Goal: Task Accomplishment & Management: Manage account settings

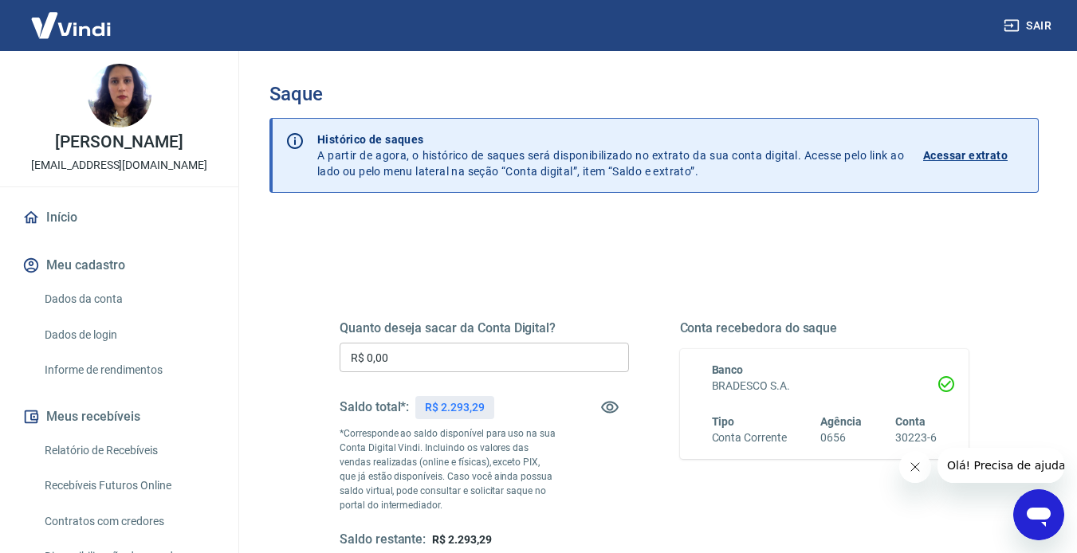
click at [434, 359] on input "R$ 0,00" at bounding box center [484, 358] width 289 height 30
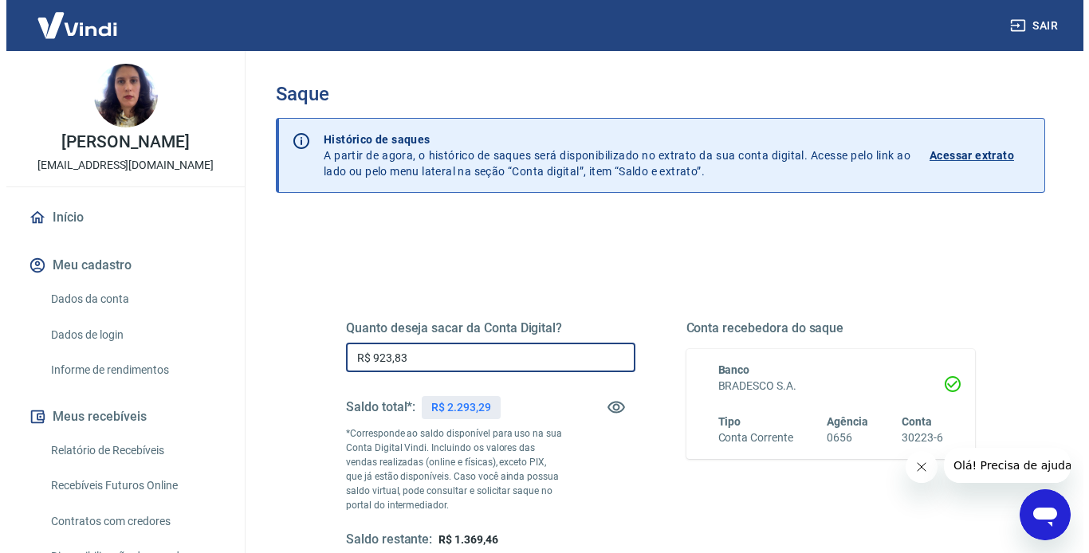
scroll to position [80, 0]
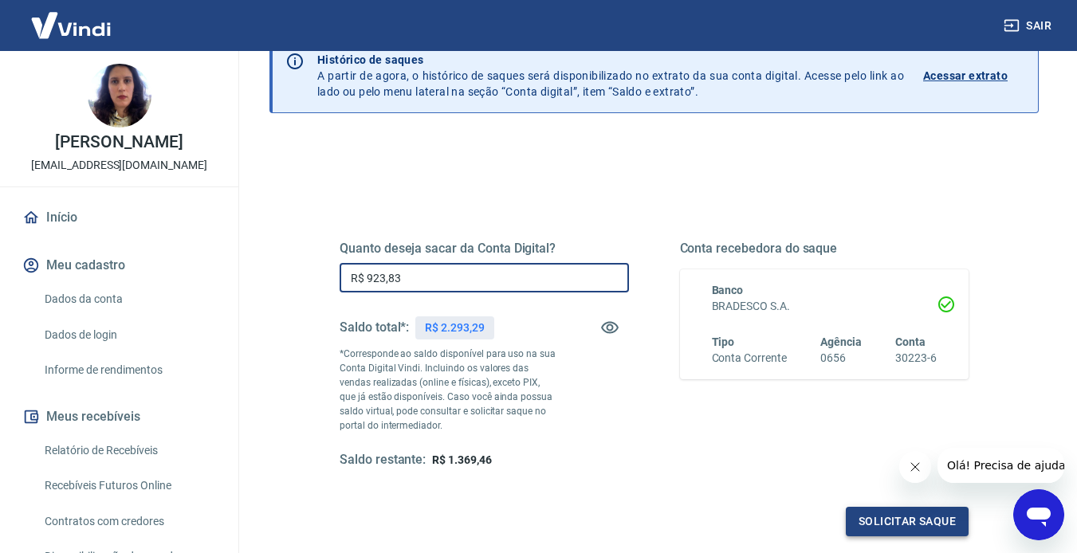
type input "R$ 923,83"
click at [873, 516] on button "Solicitar saque" at bounding box center [907, 522] width 123 height 30
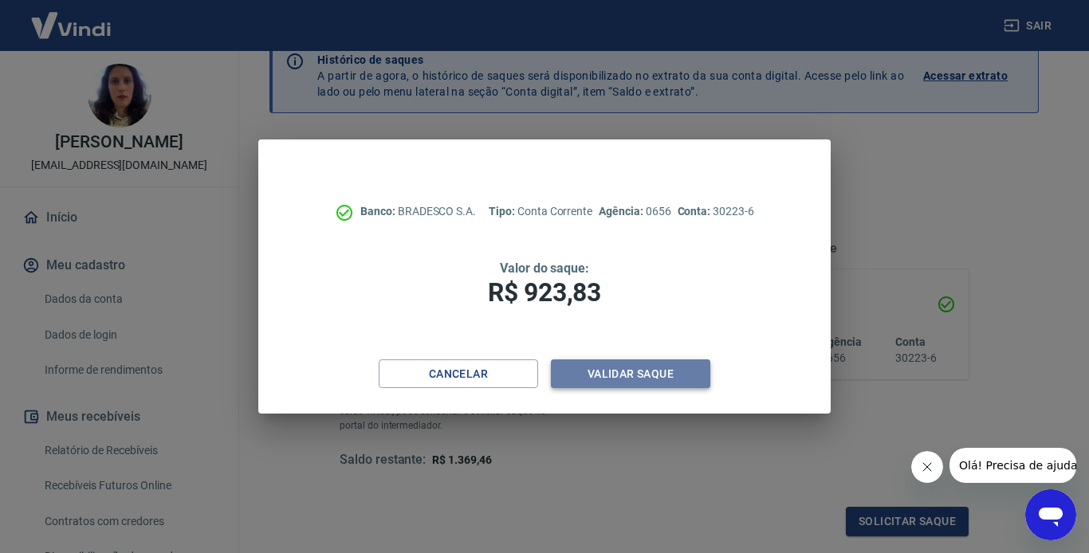
click at [616, 372] on button "Validar saque" at bounding box center [630, 375] width 159 height 30
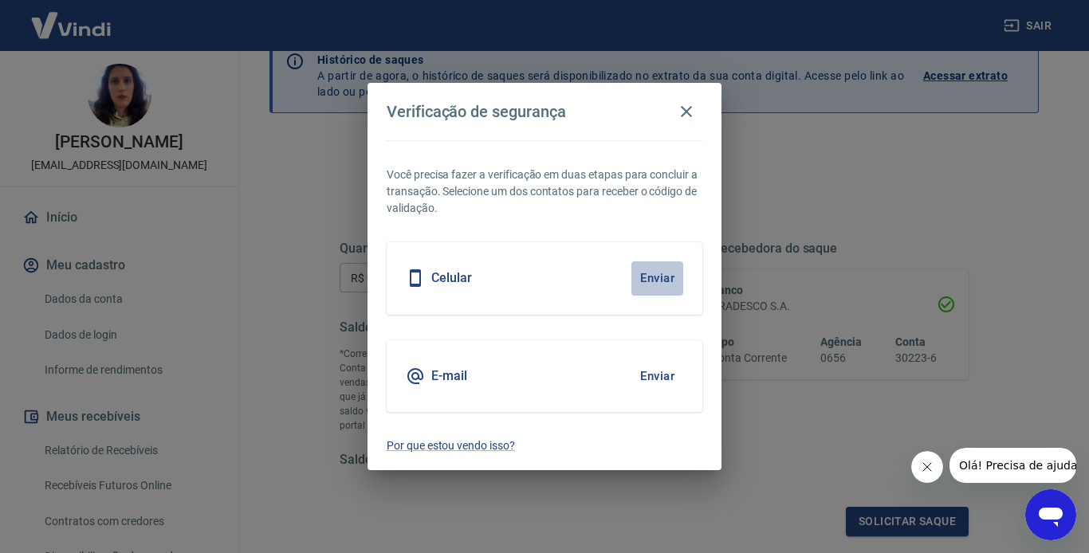
click at [660, 277] on button "Enviar" at bounding box center [658, 278] width 52 height 33
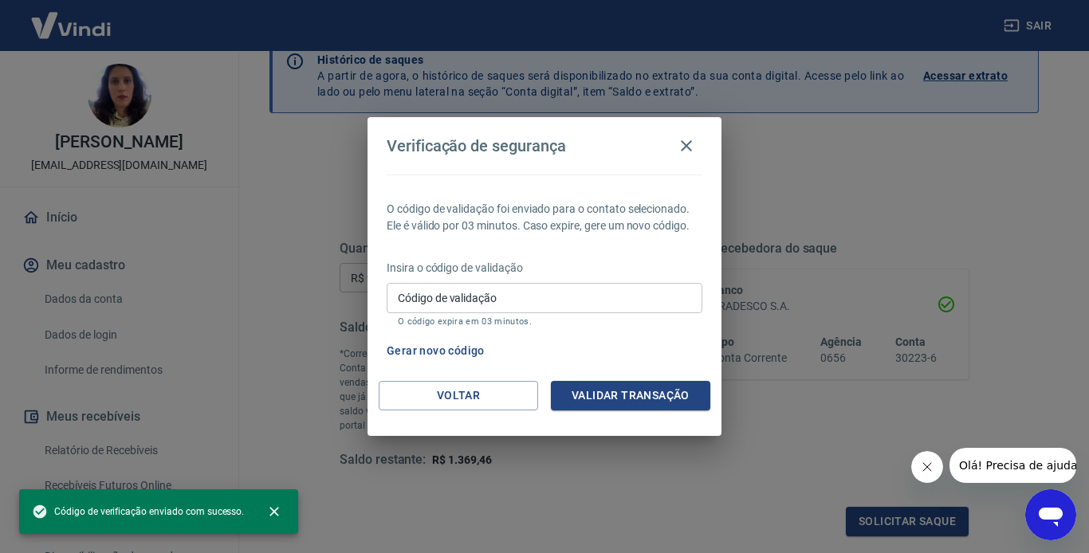
click at [643, 297] on input "Código de validação" at bounding box center [545, 298] width 316 height 30
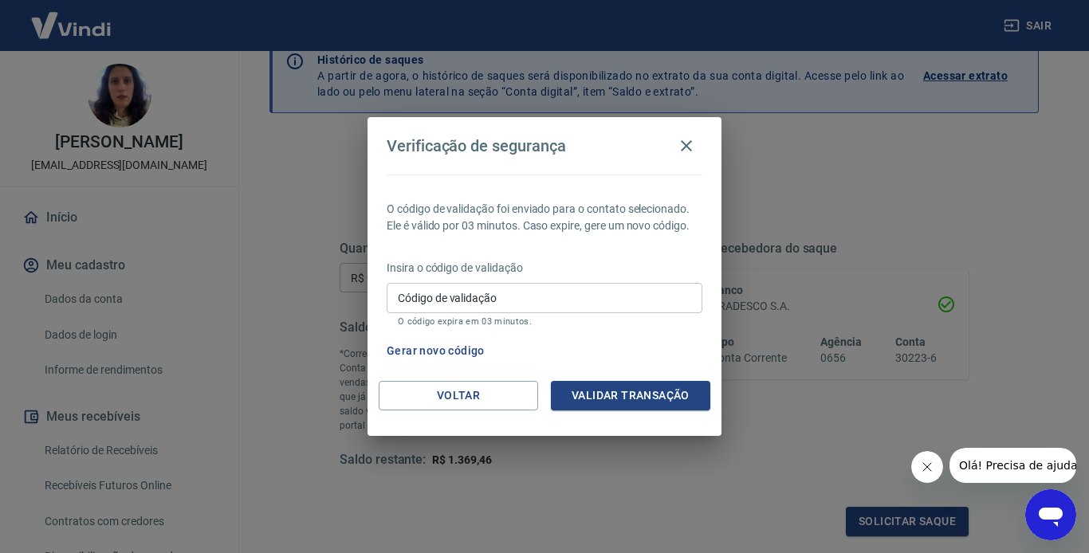
drag, startPoint x: 928, startPoint y: 466, endPoint x: 927, endPoint y: 458, distance: 8.1
click at [928, 466] on icon "Fechar mensagem da empresa" at bounding box center [927, 467] width 8 height 8
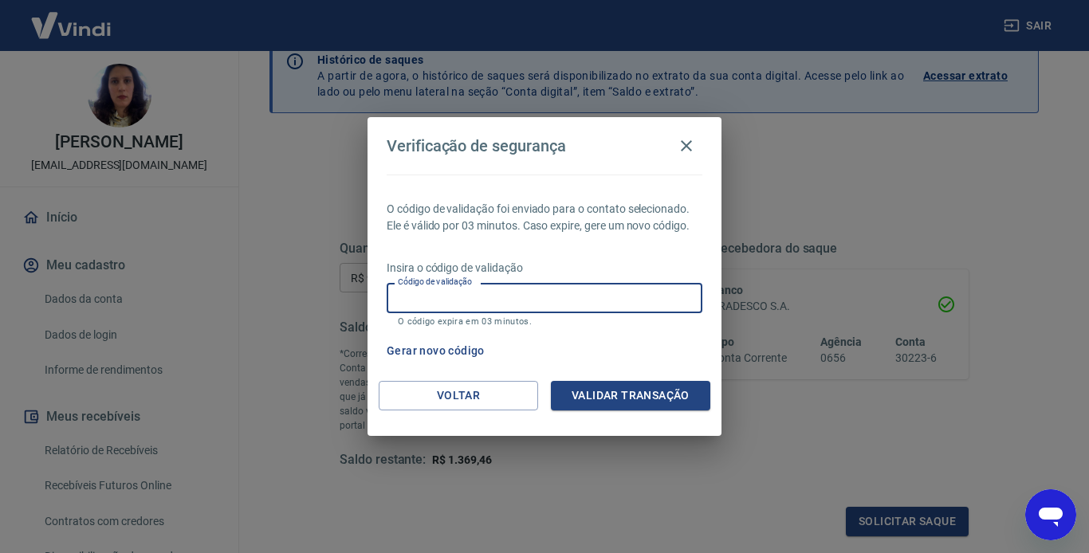
click at [648, 297] on input "Código de validação" at bounding box center [545, 298] width 316 height 30
type input "302450"
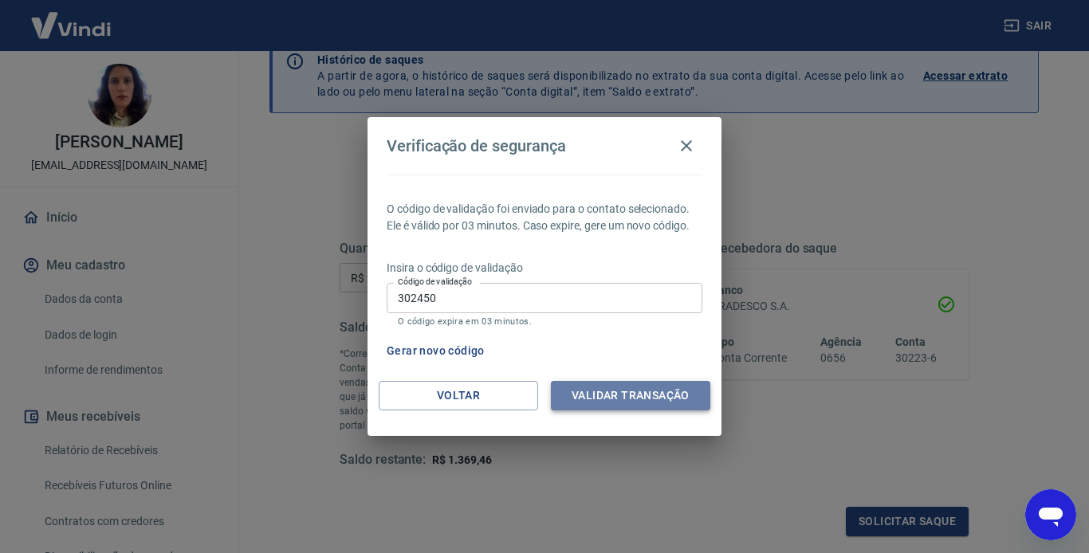
click at [642, 395] on button "Validar transação" at bounding box center [630, 396] width 159 height 30
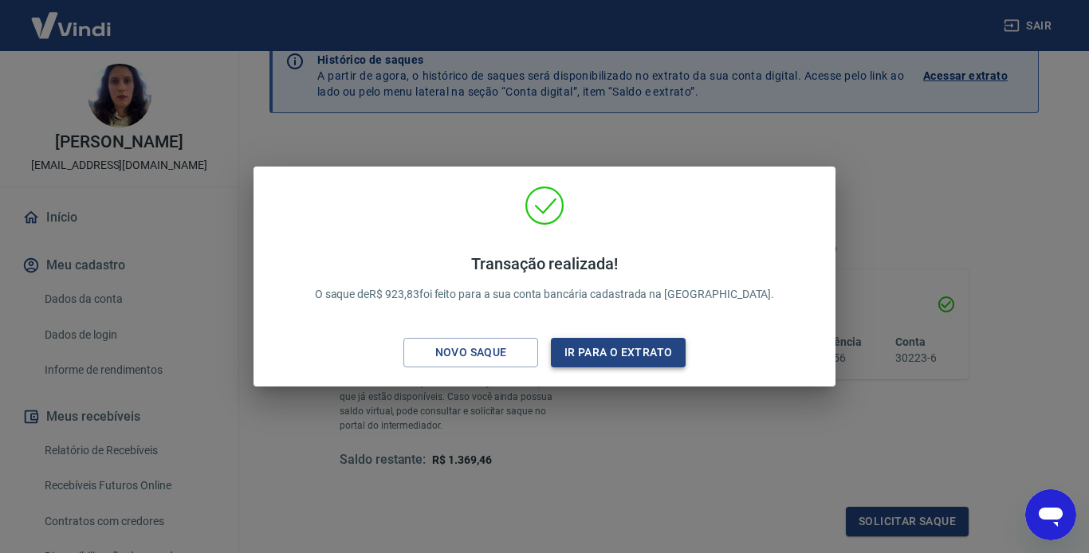
click at [631, 352] on button "Ir para o extrato" at bounding box center [618, 353] width 135 height 30
